Goal: Task Accomplishment & Management: Use online tool/utility

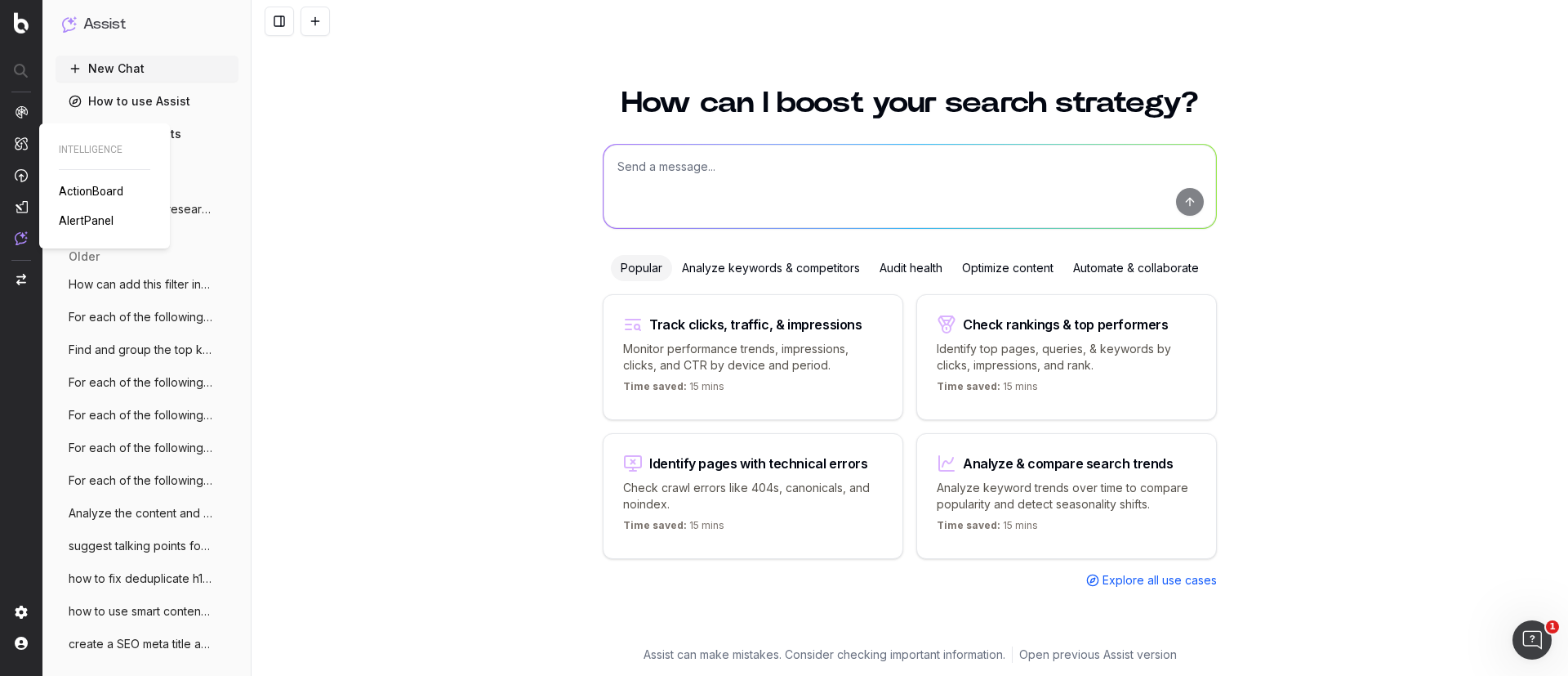
click at [111, 185] on span "ActionBoard" at bounding box center [91, 191] width 65 height 13
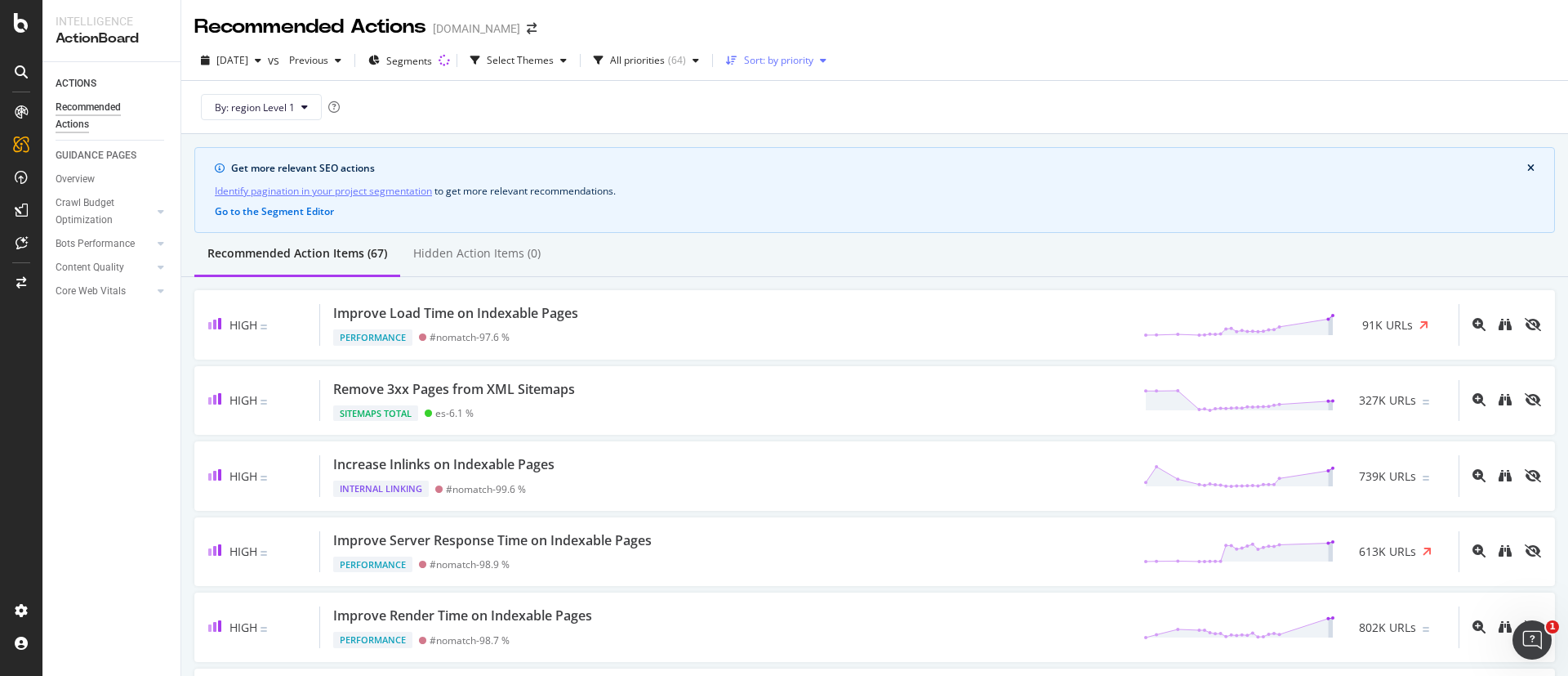
click at [833, 66] on div "Sort: by priority" at bounding box center [776, 60] width 113 height 25
click at [699, 56] on icon "button" at bounding box center [695, 61] width 7 height 10
click at [634, 123] on div at bounding box center [636, 121] width 13 height 13
click at [554, 116] on div "By: region Level 1" at bounding box center [875, 107] width 1361 height 53
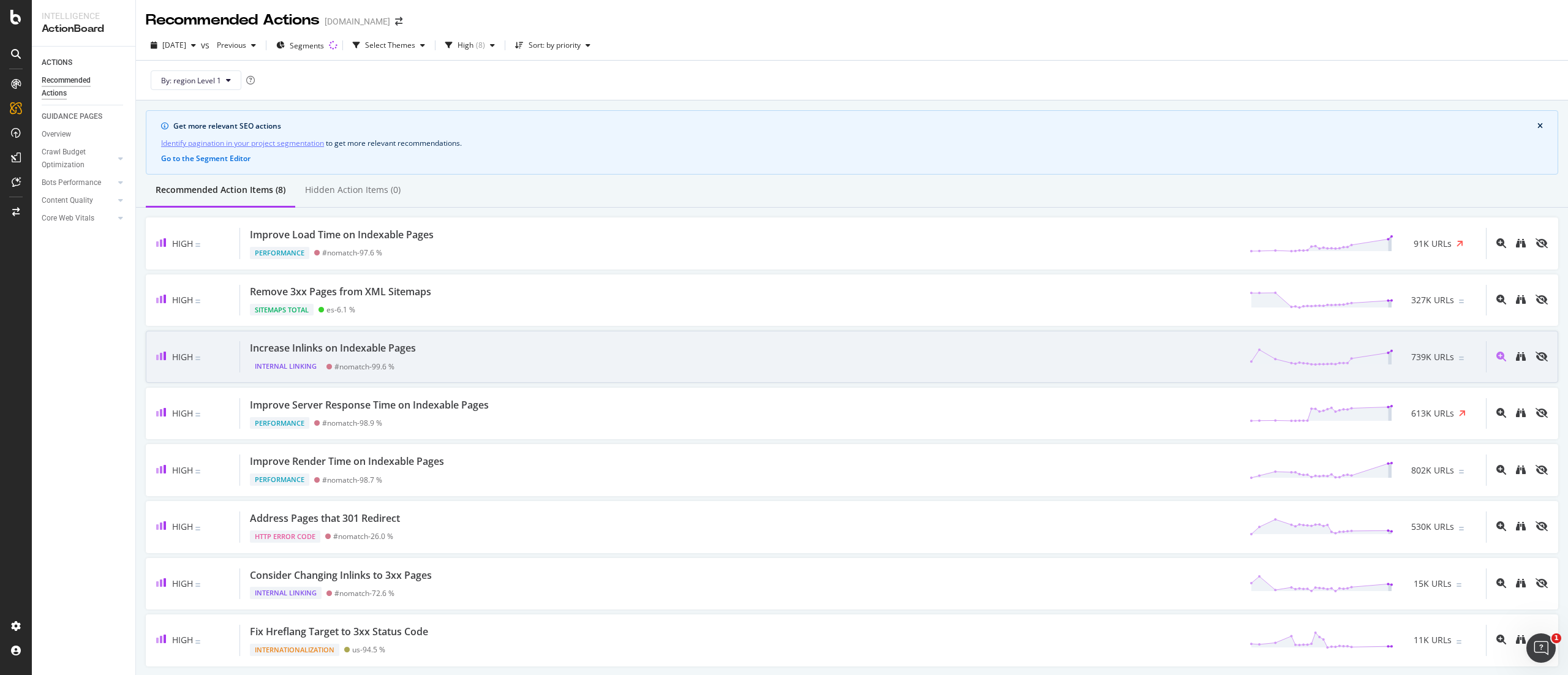
scroll to position [47, 0]
